Goal: Obtain resource: Download file/media

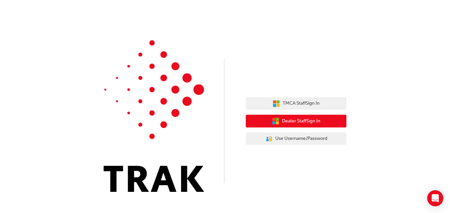
click at [300, 121] on span "Dealer Staff Sign In" at bounding box center [301, 121] width 38 height 8
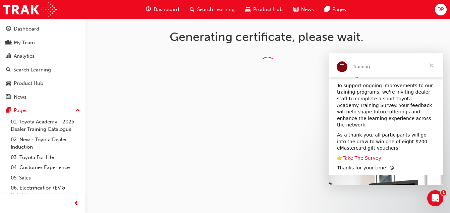
scroll to position [71, 0]
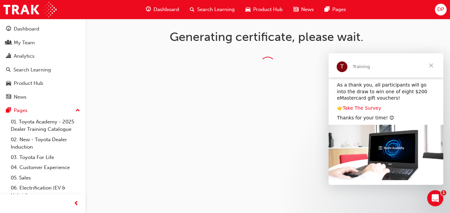
click at [356, 105] on link "Take The Survey" at bounding box center [361, 107] width 39 height 5
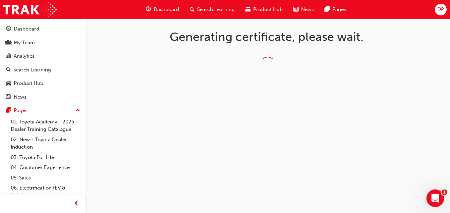
click at [428, 199] on div "Open Intercom Messenger" at bounding box center [434, 197] width 22 height 22
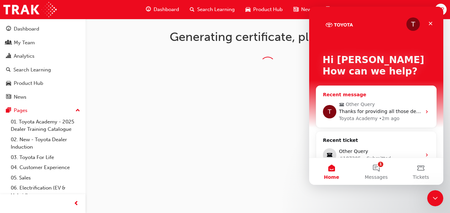
scroll to position [43, 0]
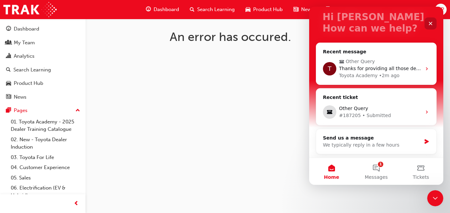
click at [429, 26] on icon "Close" at bounding box center [429, 23] width 5 height 5
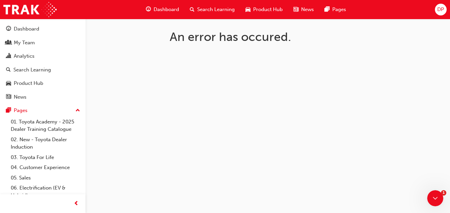
scroll to position [0, 0]
click at [321, 121] on div "An error has occured." at bounding box center [225, 106] width 450 height 213
